Goal: Transaction & Acquisition: Purchase product/service

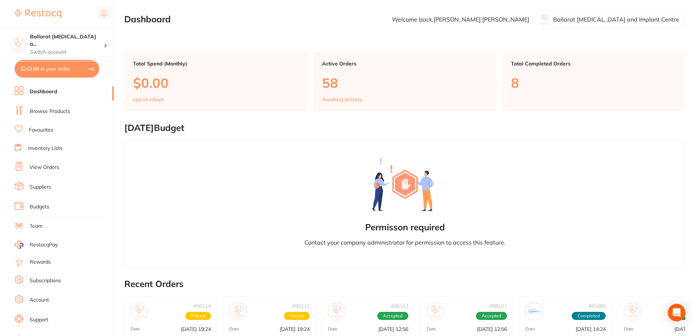
click at [53, 67] on button "$243.88 in your order" at bounding box center [57, 69] width 84 height 18
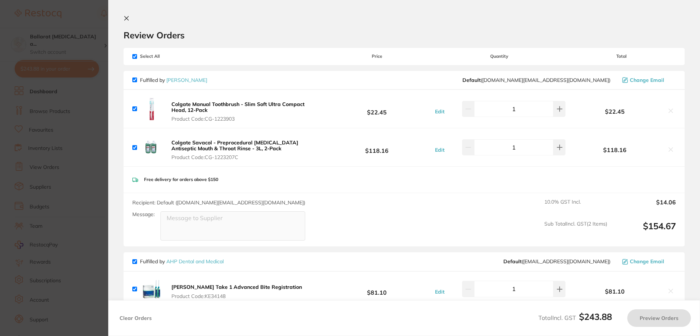
checkbox input "true"
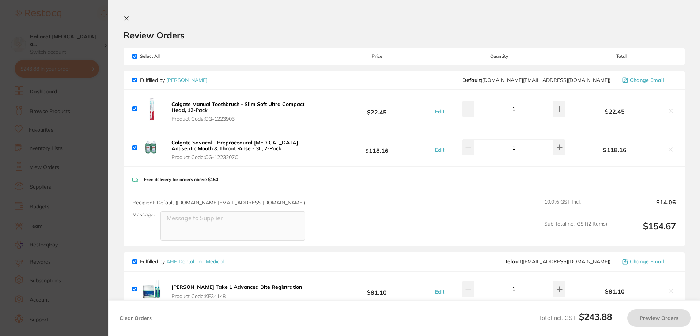
checkbox input "true"
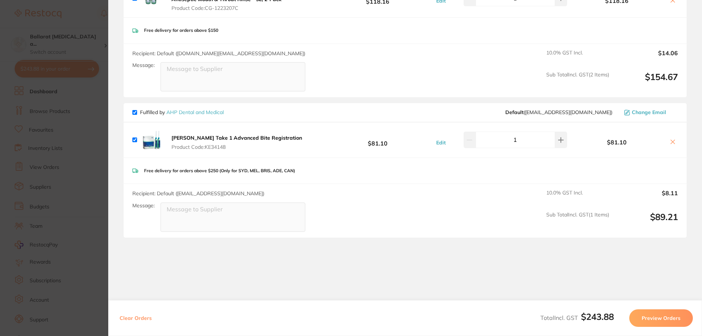
scroll to position [158, 0]
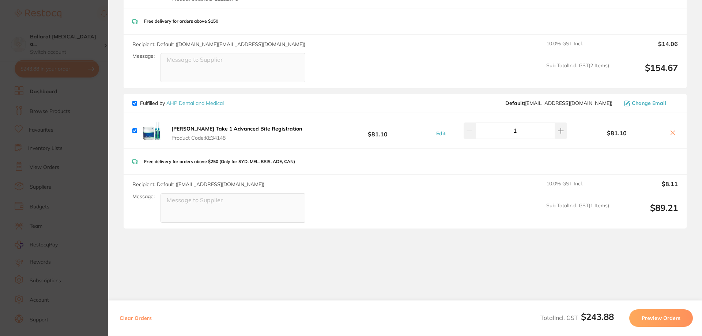
click at [74, 114] on section "Update RRP Set your pre negotiated price for this item. Item Agreed RRP (excl. …" at bounding box center [351, 168] width 702 height 336
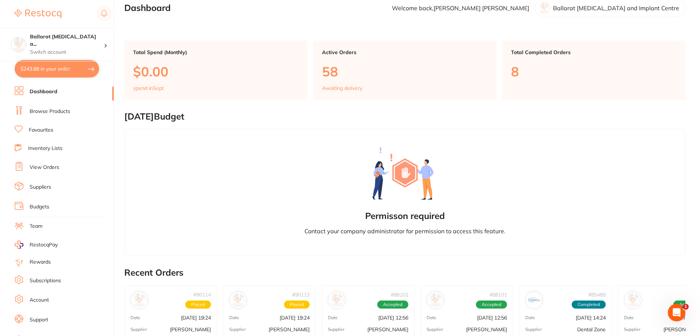
click at [37, 110] on link "Browse Products" at bounding box center [50, 111] width 41 height 7
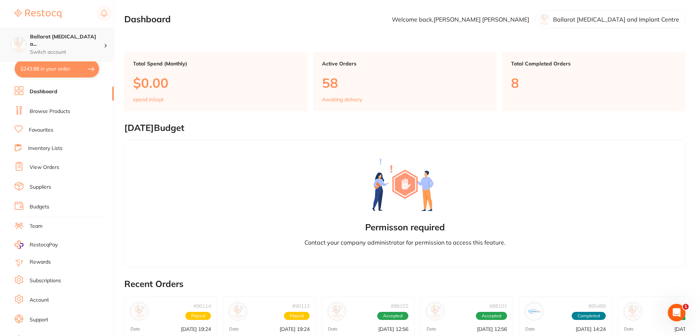
click at [41, 33] on div "Ballarat [MEDICAL_DATA] a... Switch account" at bounding box center [56, 45] width 113 height 34
click at [45, 40] on h4 "Ballarat [MEDICAL_DATA] a..." at bounding box center [67, 40] width 74 height 14
click at [50, 65] on h4 "Ballarat [MEDICAL_DATA] and Implant Centre" at bounding box center [61, 63] width 71 height 14
click at [42, 171] on link "View Orders" at bounding box center [45, 167] width 30 height 7
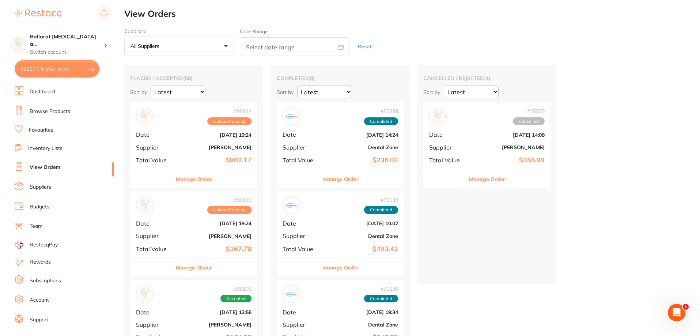
click at [195, 179] on button "Manage Order" at bounding box center [194, 179] width 36 height 18
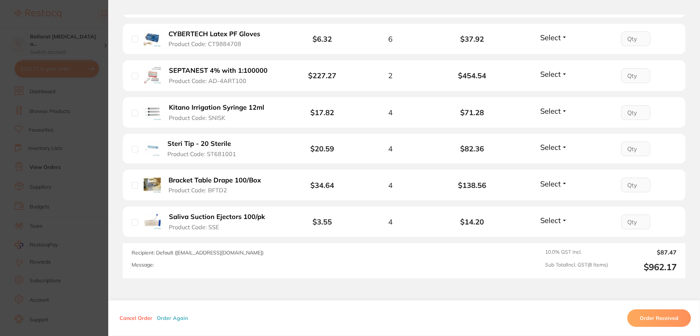
scroll to position [317, 0]
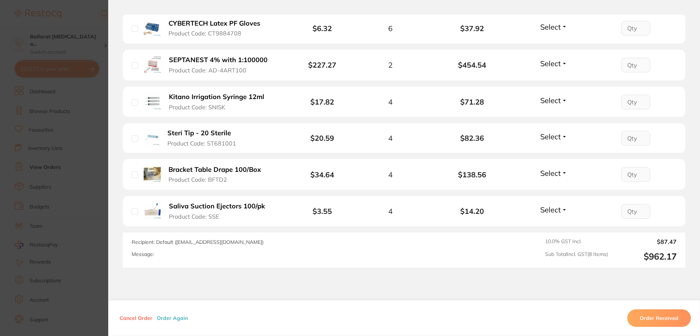
click at [94, 172] on section "Order ID: Restocq- 90114 Order Information Upload Pending Order Date Aug 12 202…" at bounding box center [350, 168] width 700 height 336
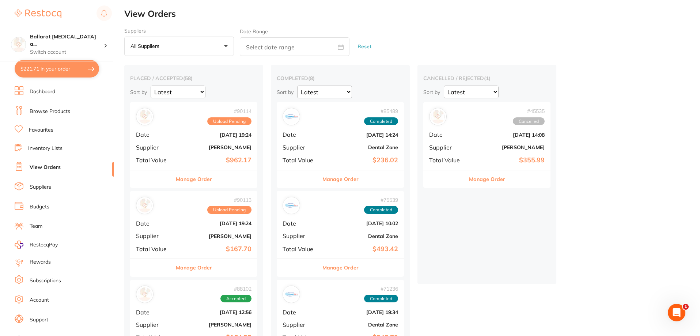
click at [195, 269] on button "Manage Order" at bounding box center [194, 268] width 36 height 18
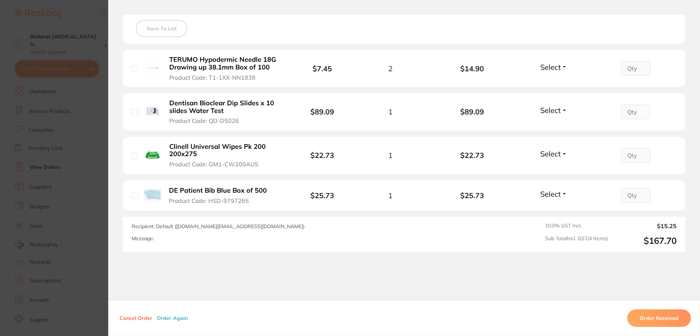
scroll to position [207, 0]
click at [93, 197] on section "Order ID: Restocq- 90113 Order Information Upload Pending Order Date Aug 12 202…" at bounding box center [350, 168] width 700 height 336
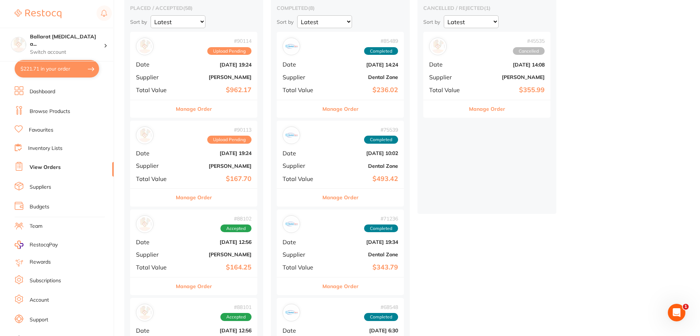
scroll to position [73, 0]
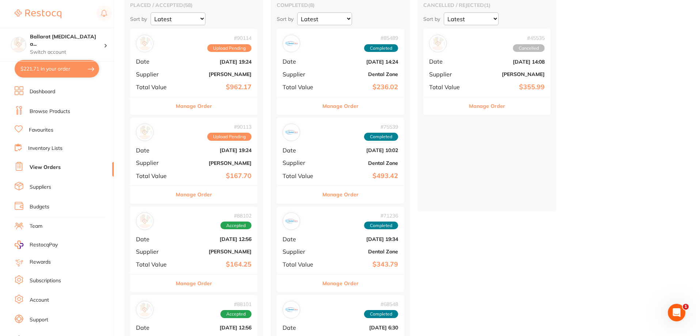
click at [195, 283] on button "Manage Order" at bounding box center [194, 284] width 36 height 18
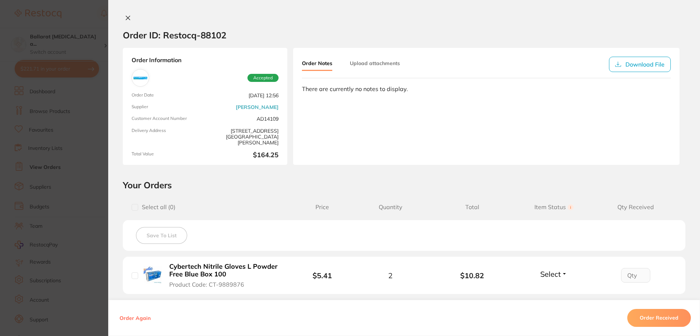
scroll to position [122, 0]
click at [97, 211] on section "Order ID: Restocq- 88102 Order Information Accepted Order Date Jul 30 2025, 12:…" at bounding box center [350, 168] width 700 height 336
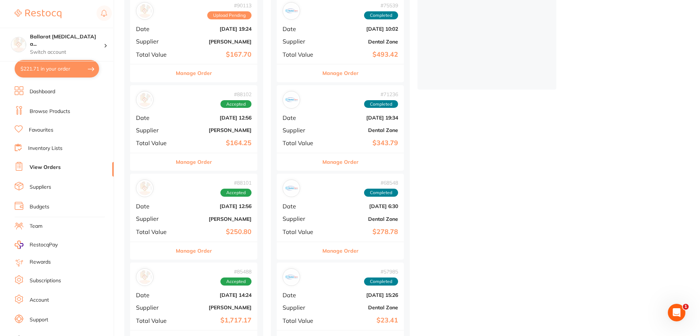
scroll to position [195, 0]
click at [192, 256] on button "Manage Order" at bounding box center [194, 251] width 36 height 18
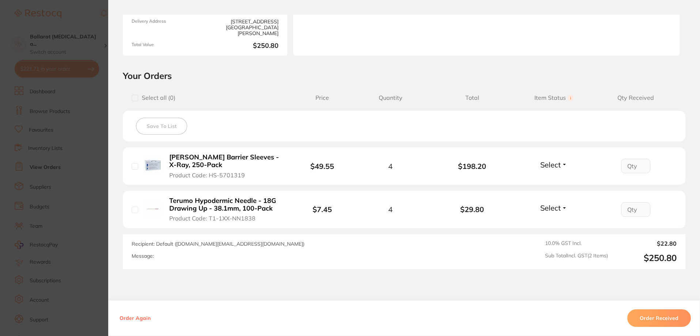
scroll to position [110, 0]
click at [62, 204] on section "Order ID: Restocq- 88101 Order Information Accepted Order Date Jul 30 2025, 12:…" at bounding box center [350, 168] width 700 height 336
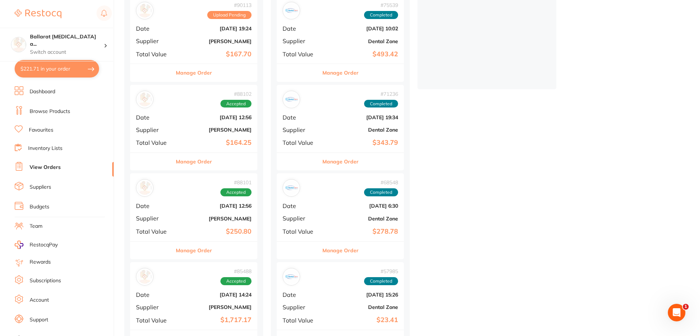
scroll to position [183, 0]
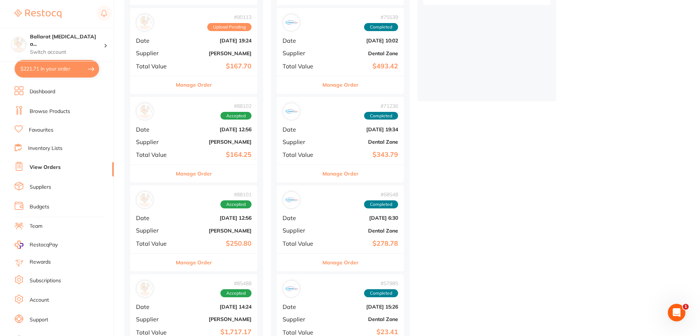
click at [331, 83] on button "Manage Order" at bounding box center [341, 85] width 36 height 18
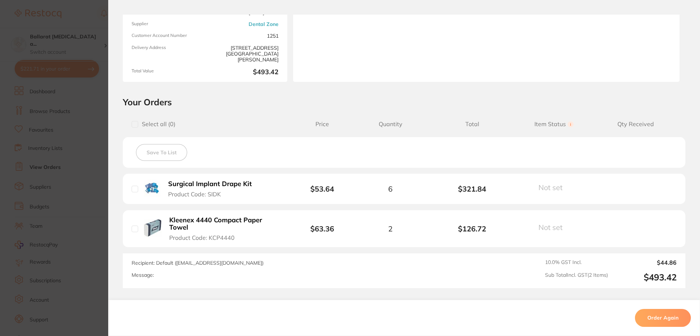
scroll to position [85, 0]
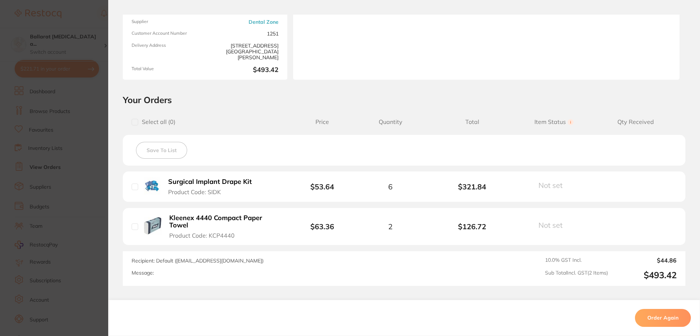
click at [59, 178] on section "Order ID: Restocq- 75539 Order Information Completed Order Order Date Apr 3 202…" at bounding box center [350, 168] width 700 height 336
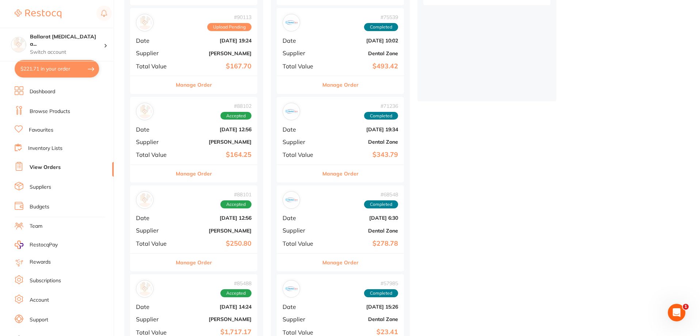
click at [345, 177] on button "Manage Order" at bounding box center [341, 174] width 36 height 18
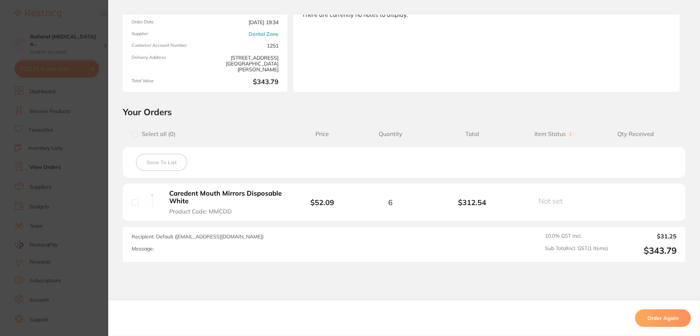
click at [56, 151] on section "Order ID: Restocq- 71236 Order Information Completed Order Order Date Feb 23 20…" at bounding box center [350, 168] width 700 height 336
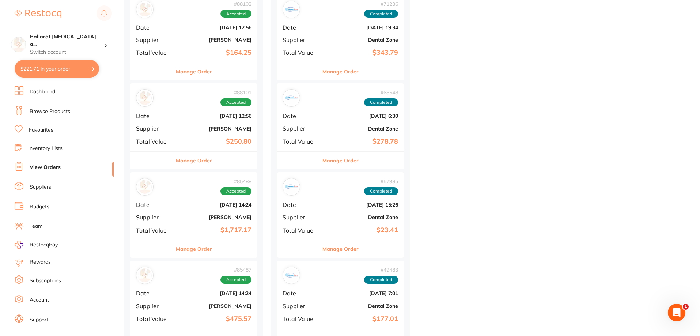
scroll to position [293, 0]
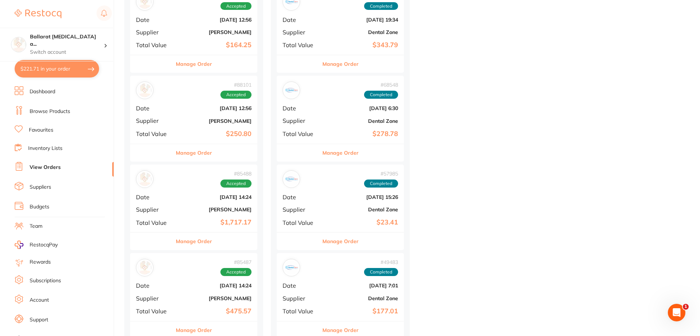
click at [194, 241] on button "Manage Order" at bounding box center [194, 242] width 36 height 18
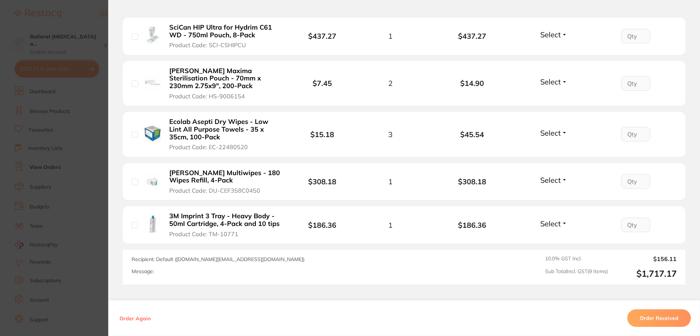
click at [80, 161] on section "Order ID: Restocq- 85488 Order Information Accepted Order Date Jul 3 2025, 14:2…" at bounding box center [350, 168] width 700 height 336
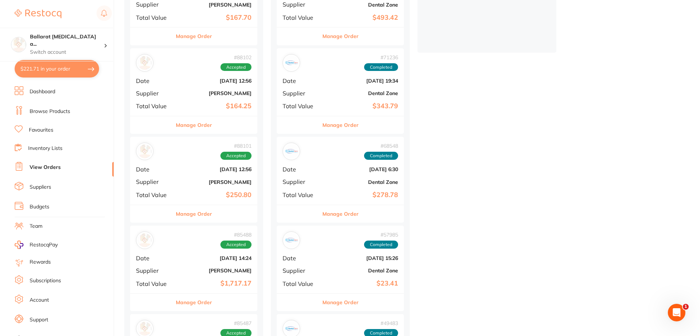
click at [44, 129] on link "Favourites" at bounding box center [41, 130] width 25 height 7
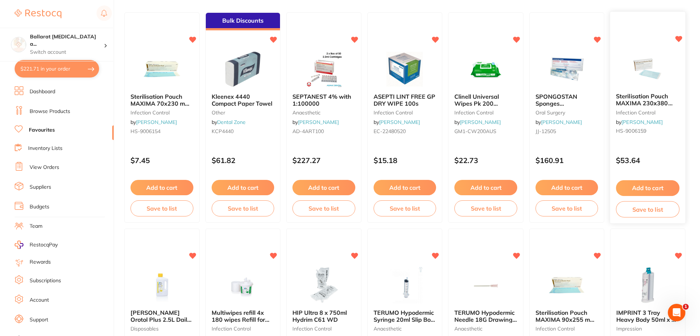
click at [646, 75] on img at bounding box center [648, 68] width 48 height 37
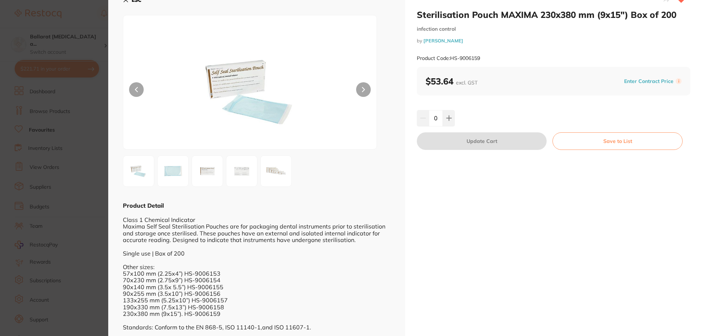
click at [3, 143] on section "Sterilisation Pouch MAXIMA 230x380 mm (9x15") Box of 200 infection control by H…" at bounding box center [351, 168] width 702 height 336
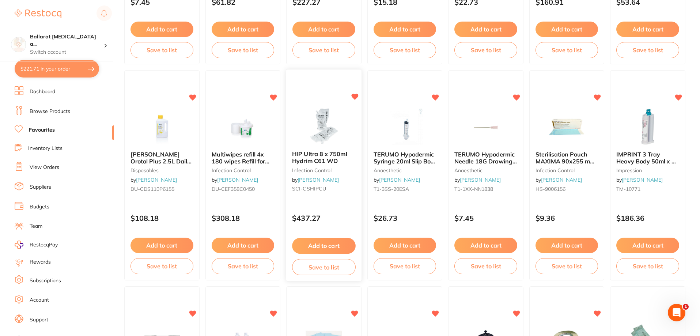
click at [321, 243] on button "Add to cart" at bounding box center [323, 246] width 63 height 16
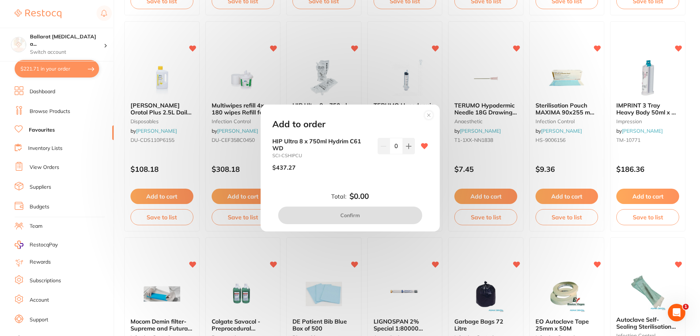
click at [429, 117] on circle at bounding box center [429, 115] width 8 height 8
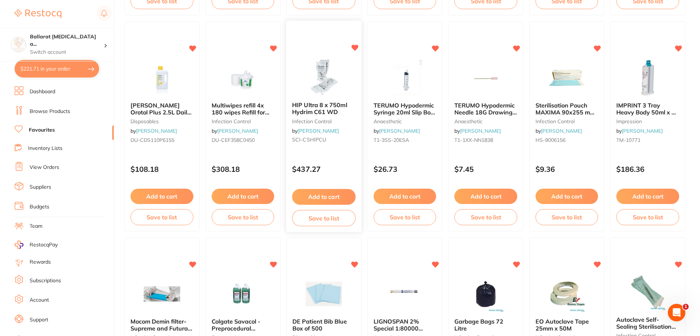
click at [322, 195] on button "Add to cart" at bounding box center [323, 197] width 63 height 16
